Goal: Information Seeking & Learning: Find specific fact

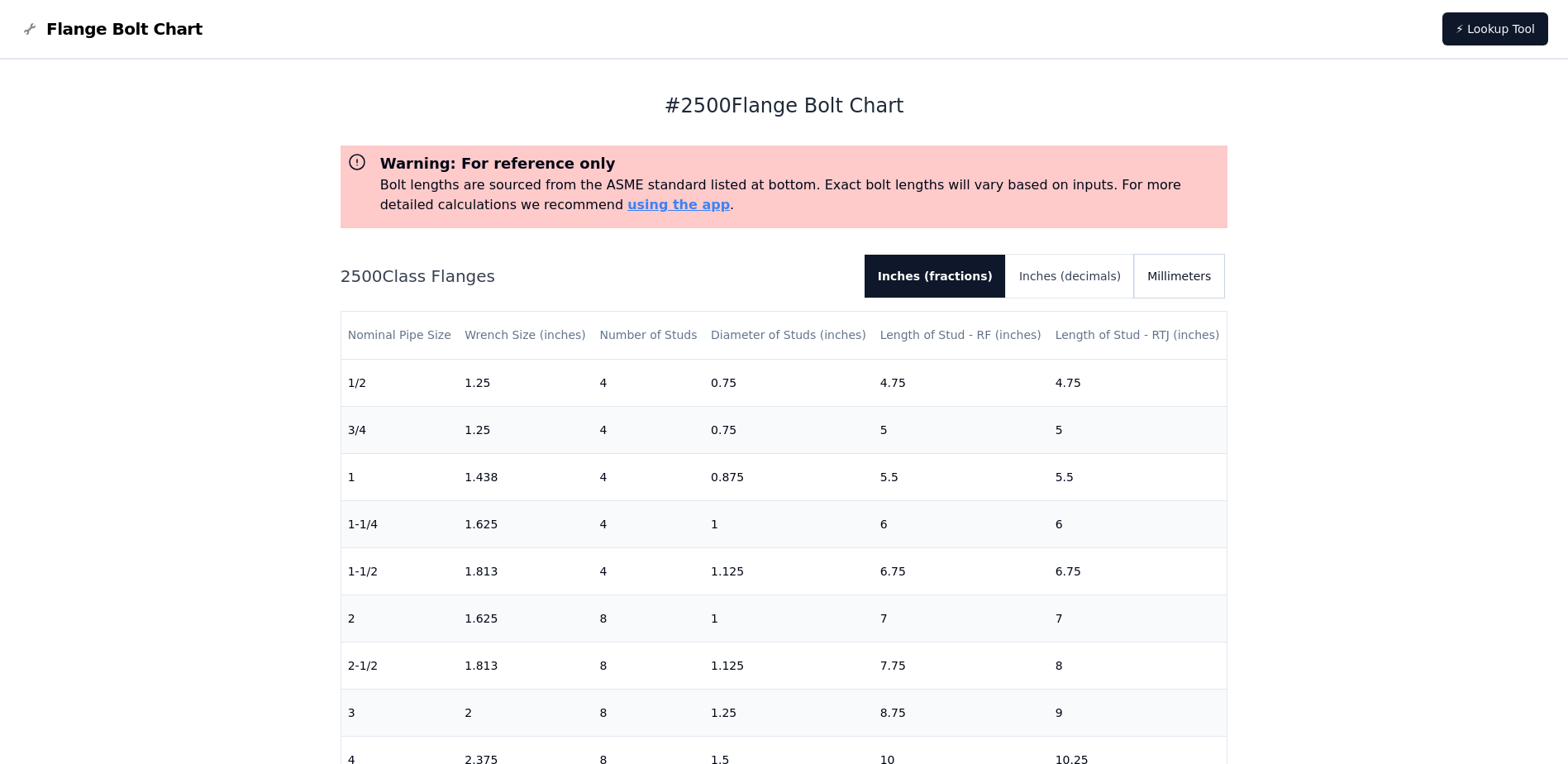
click at [1196, 277] on button "Millimeters" at bounding box center [1179, 276] width 90 height 43
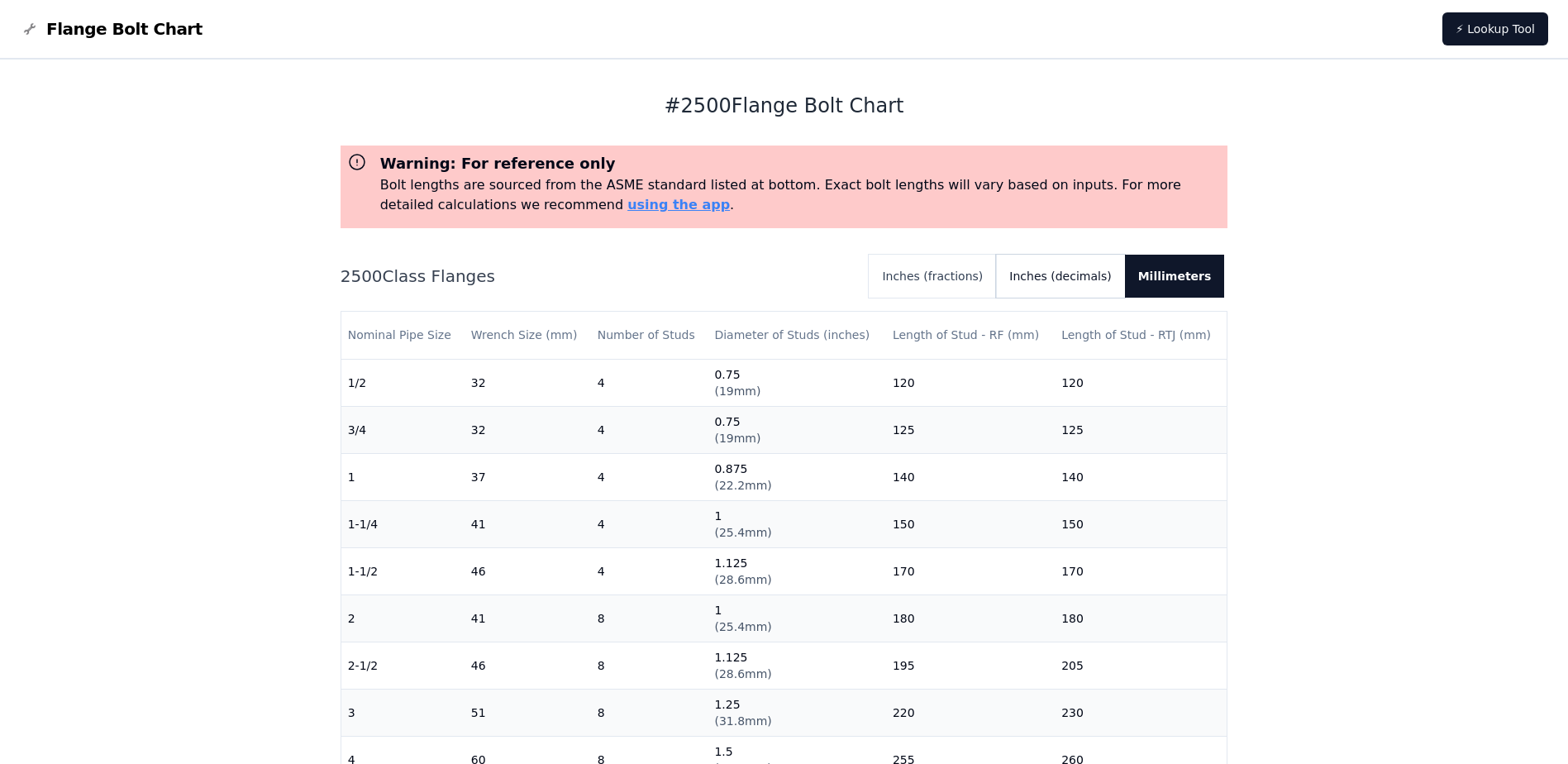
click at [1055, 279] on button "Inches (decimals)" at bounding box center [1060, 276] width 128 height 43
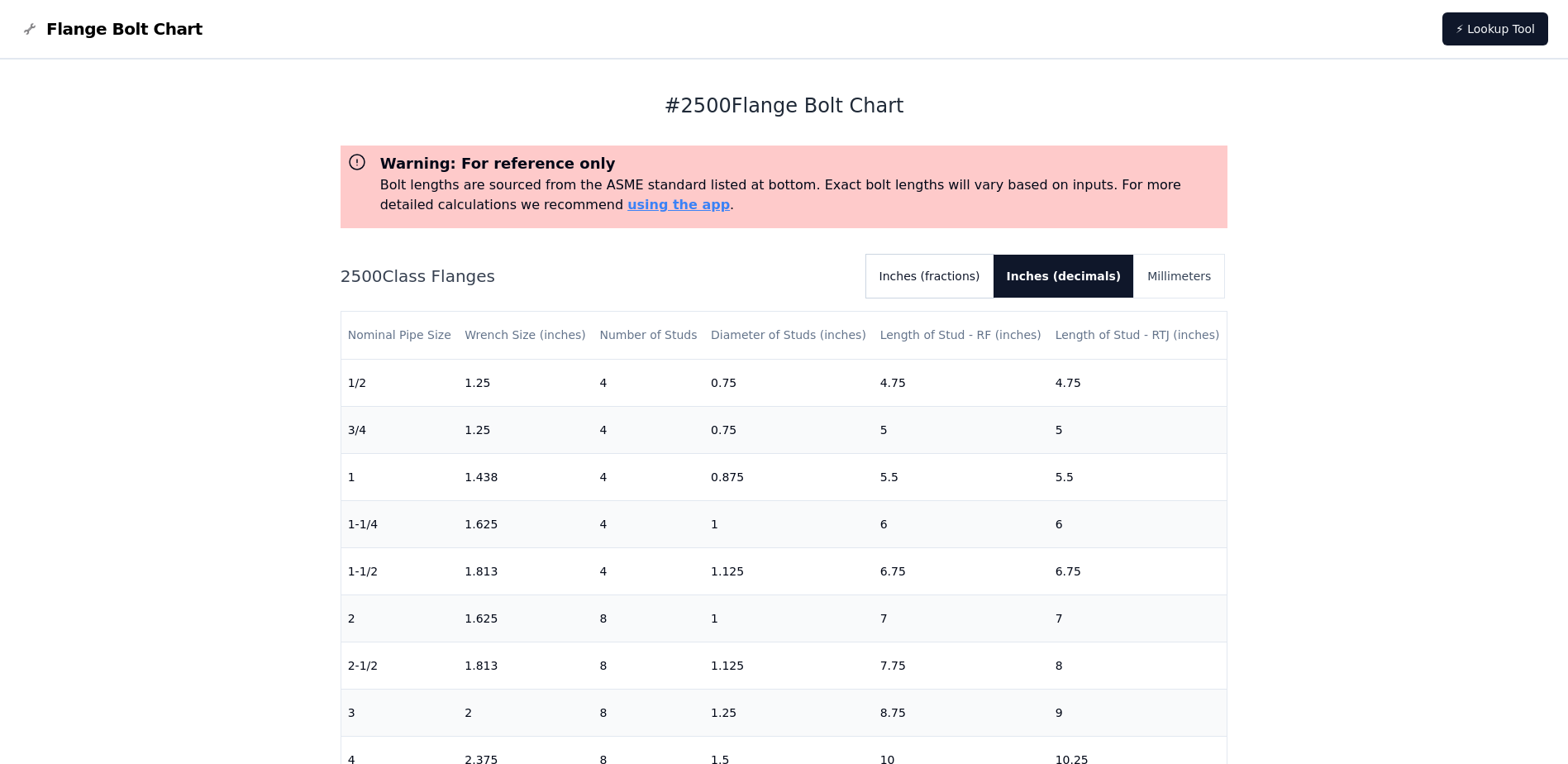
click at [980, 271] on button "Inches (fractions)" at bounding box center [929, 276] width 127 height 43
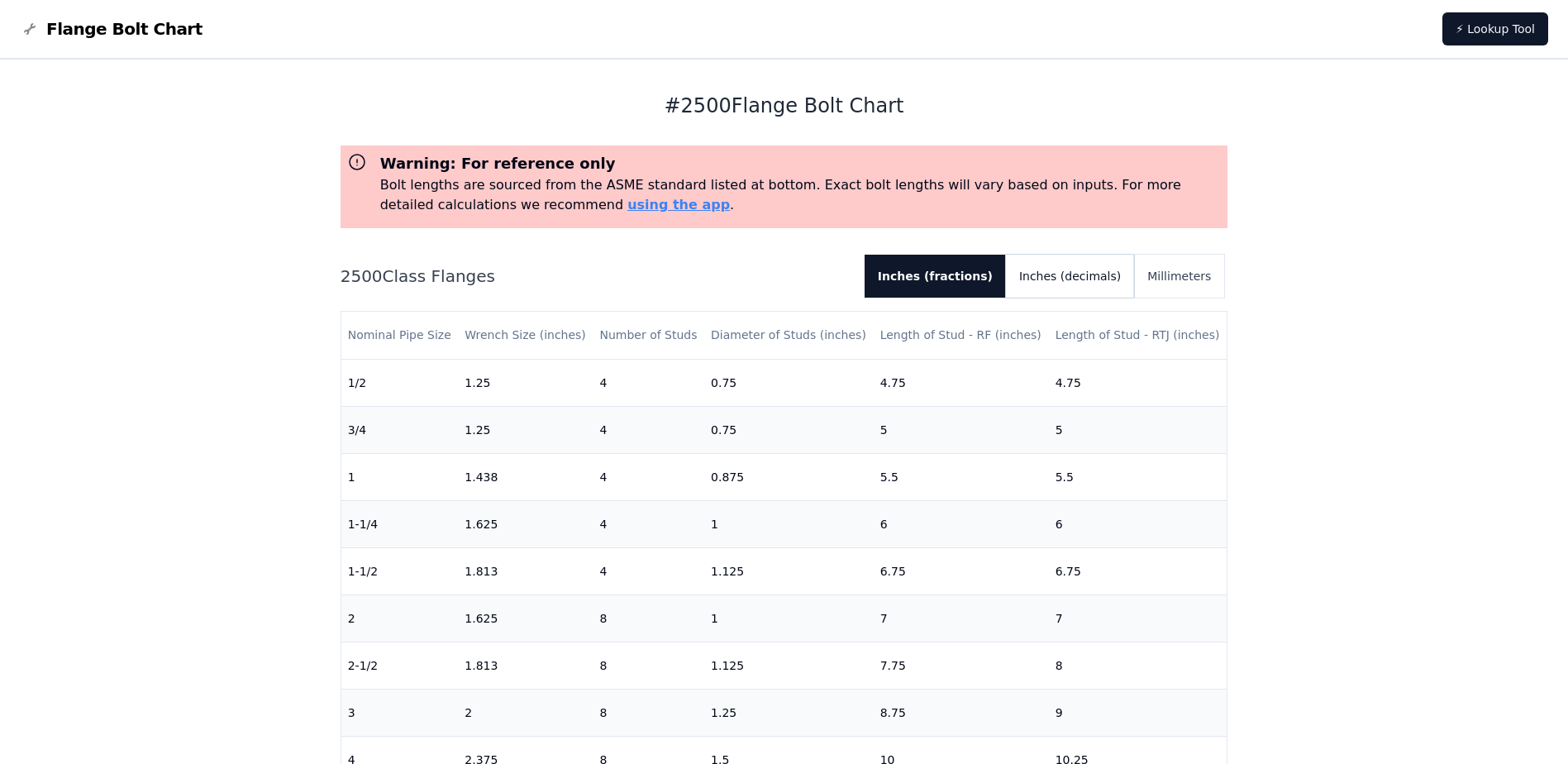
click at [1072, 279] on button "Inches (decimals)" at bounding box center [1070, 276] width 128 height 43
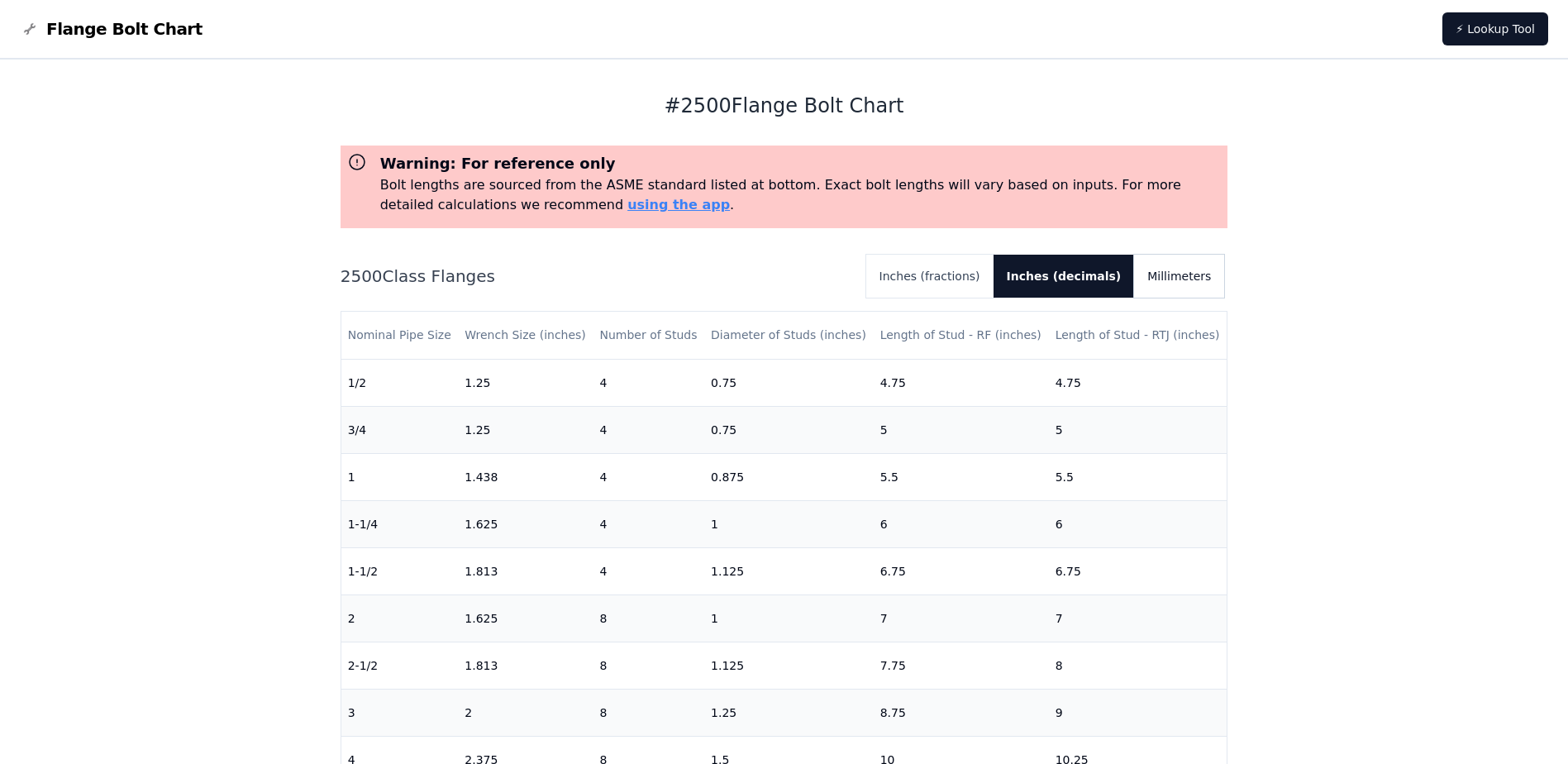
click at [1161, 289] on button "Millimeters" at bounding box center [1179, 276] width 90 height 43
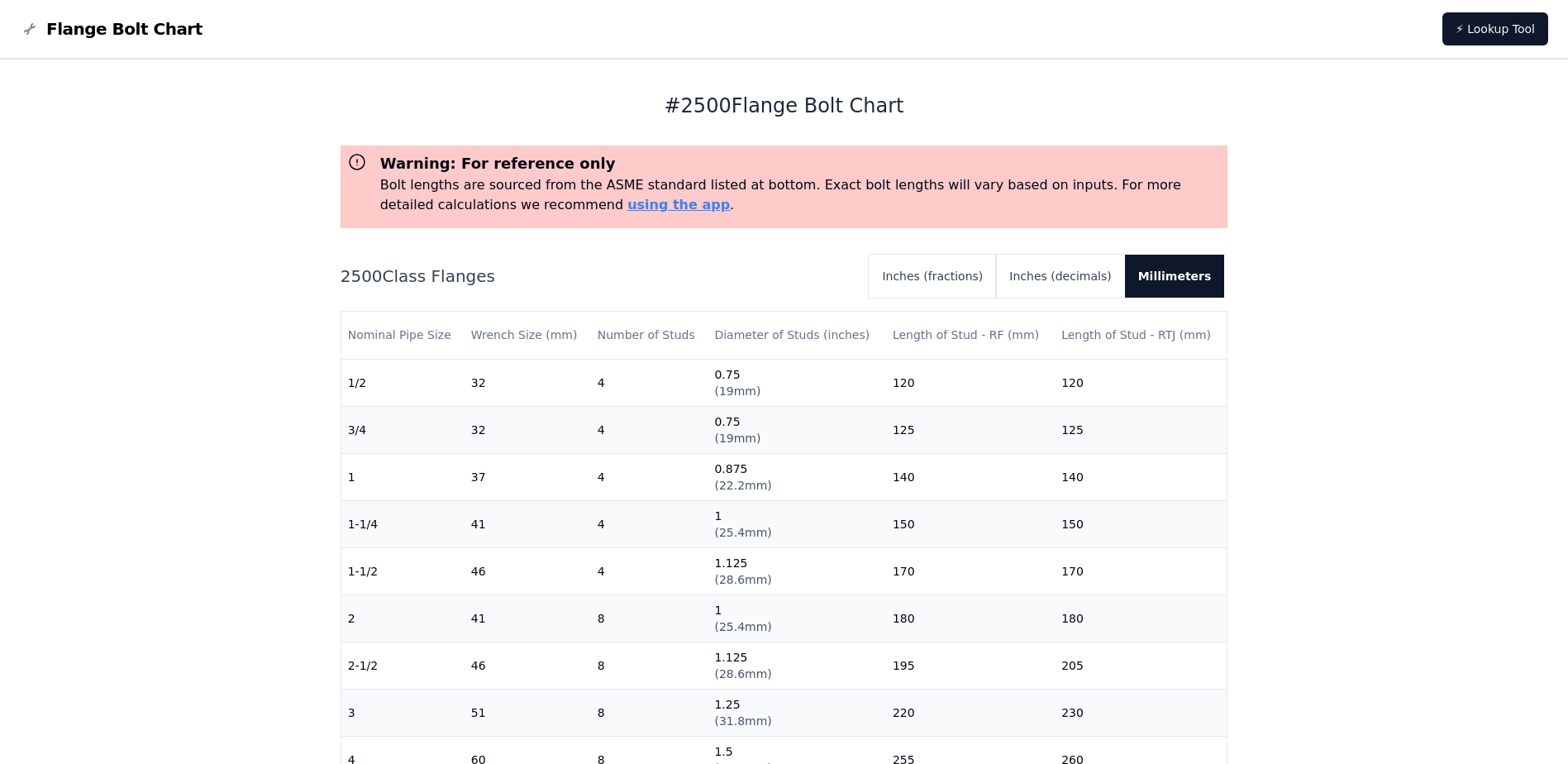
click at [463, 281] on h2 "2500 Class Flanges" at bounding box center [598, 276] width 516 height 23
drag, startPoint x: 486, startPoint y: 281, endPoint x: 333, endPoint y: 285, distance: 153.1
click at [333, 285] on div "# 2500 Flange Bolt Chart Warning: For reference only Bolt lengths are sourced f…" at bounding box center [784, 666] width 926 height 1213
drag, startPoint x: 333, startPoint y: 285, endPoint x: 551, endPoint y: 273, distance: 218.3
click at [550, 276] on h2 "2500 Class Flanges" at bounding box center [598, 276] width 516 height 23
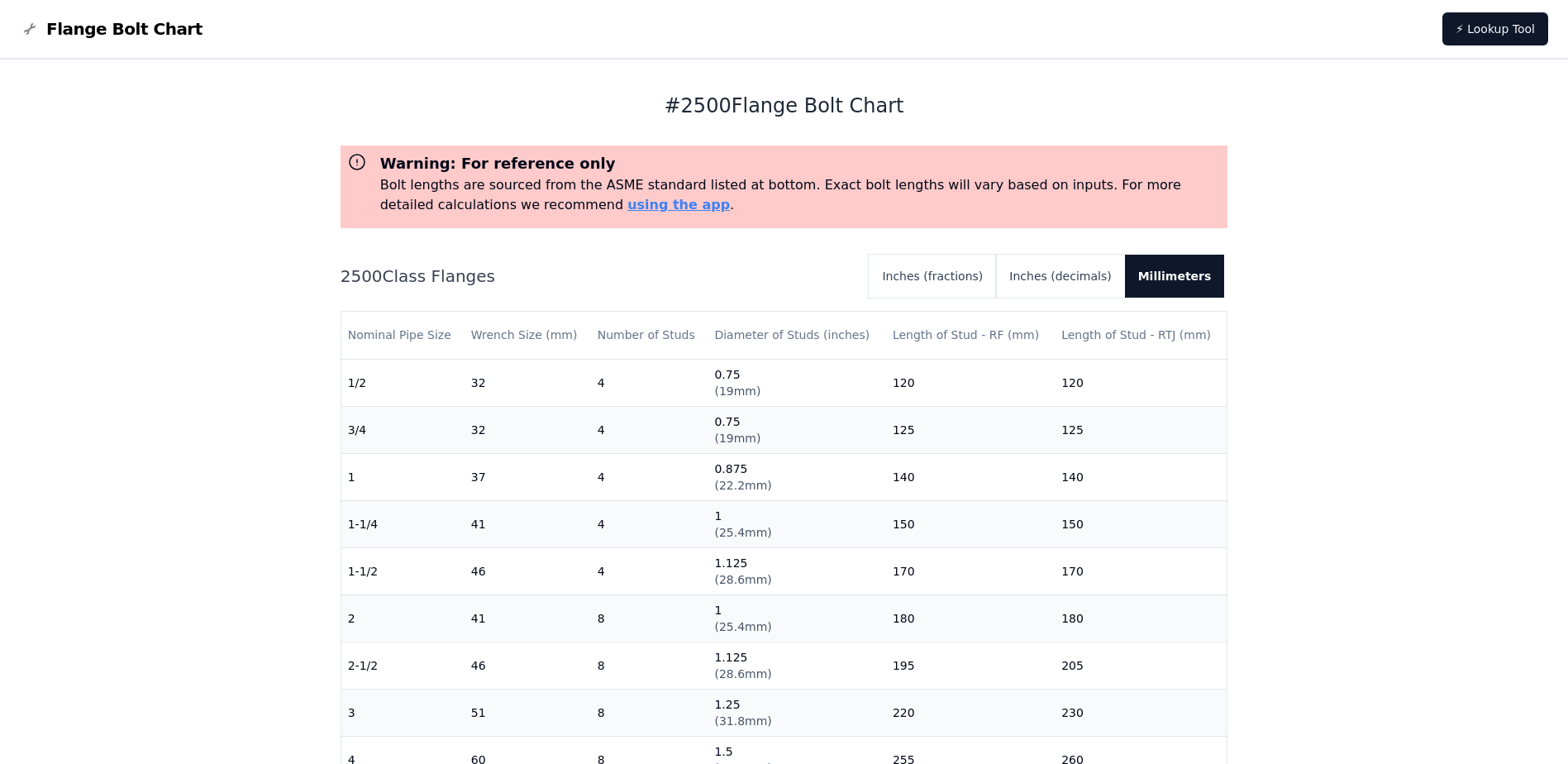
click at [1492, 356] on div "# 2500 Flange Bolt Chart Warning: For reference only Bolt lengths are sourced f…" at bounding box center [784, 666] width 1568 height 1213
